Goal: Task Accomplishment & Management: Use online tool/utility

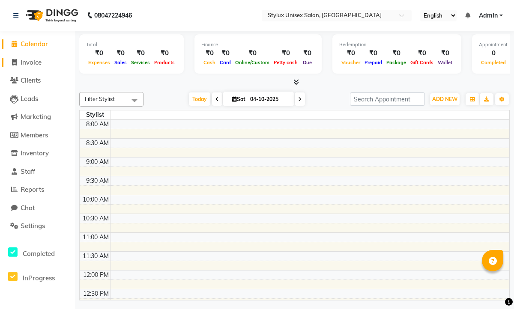
click at [36, 60] on span "Invoice" at bounding box center [31, 62] width 21 height 8
select select "service"
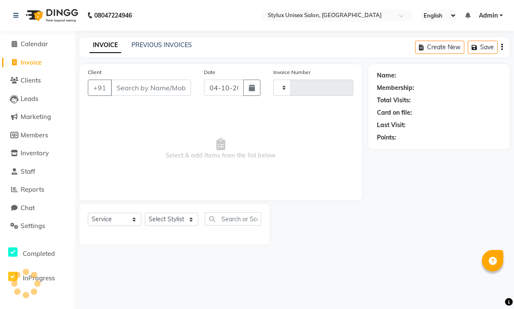
type input "0001"
select select "9140"
click at [36, 95] on span "Leads" at bounding box center [30, 99] width 18 height 8
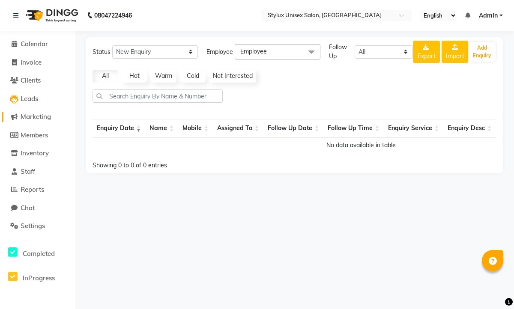
click at [35, 119] on span "Marketing" at bounding box center [36, 117] width 30 height 8
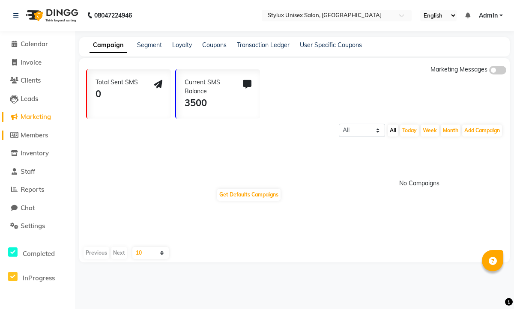
click at [40, 139] on span "Members" at bounding box center [34, 135] width 27 height 8
select select
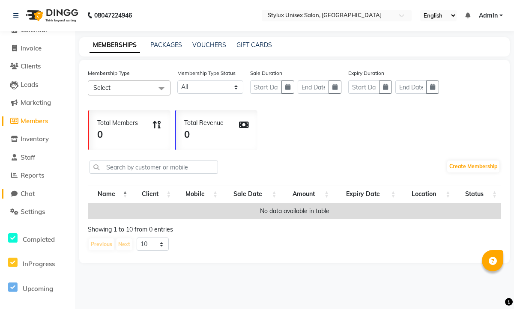
scroll to position [18, 0]
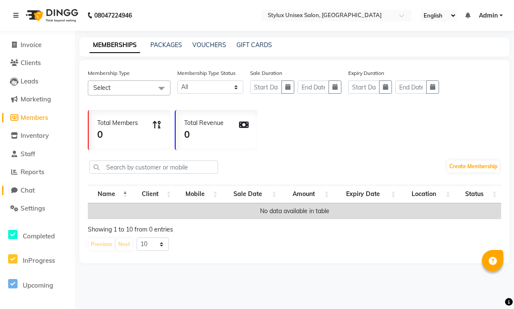
click at [39, 193] on link "Chat" at bounding box center [37, 191] width 71 height 10
select select "100"
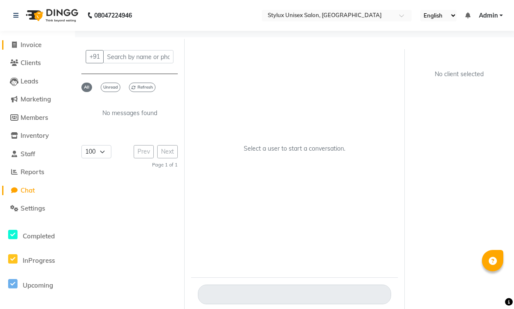
click at [32, 44] on span "Invoice" at bounding box center [31, 45] width 21 height 8
select select "service"
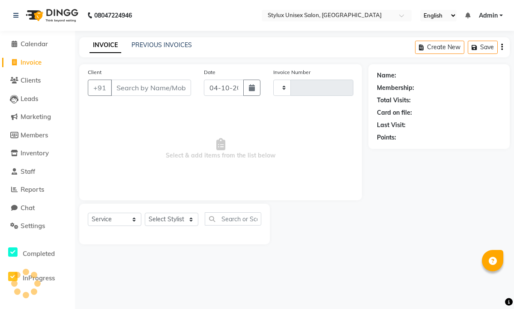
type input "0001"
select select "9140"
